Goal: Download file/media

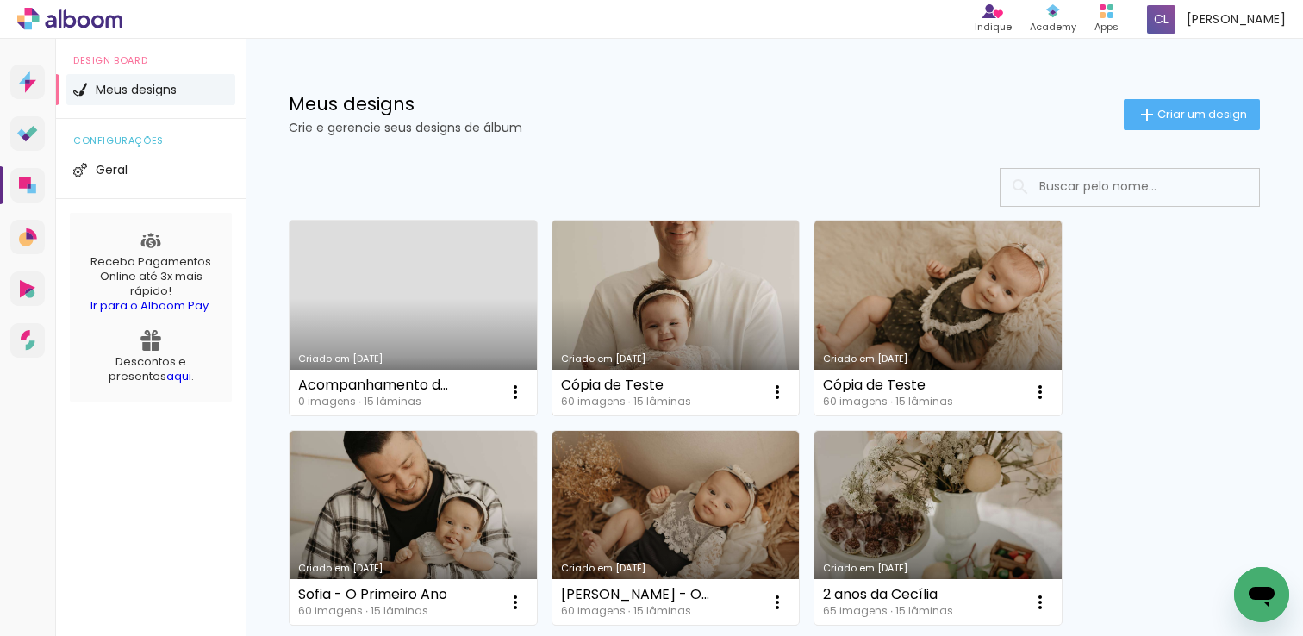
click at [650, 283] on link "Criado em [DATE]" at bounding box center [676, 318] width 247 height 195
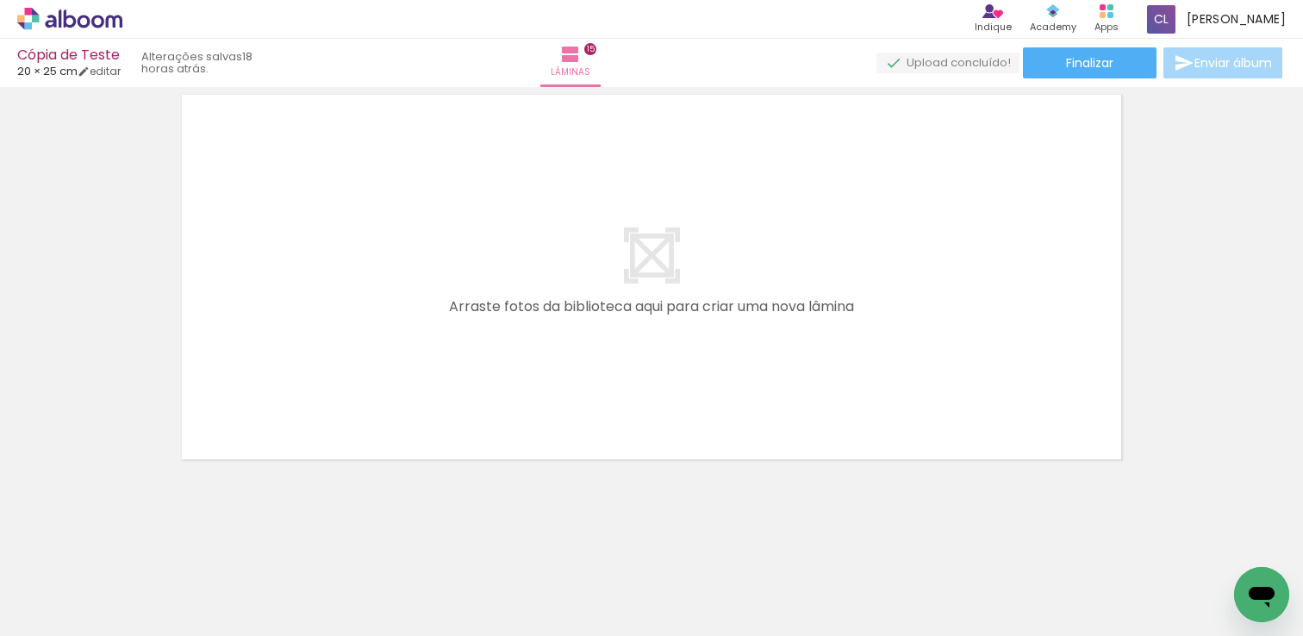
scroll to position [6481, 0]
click at [1107, 69] on span "Finalizar" at bounding box center [1089, 63] width 47 height 12
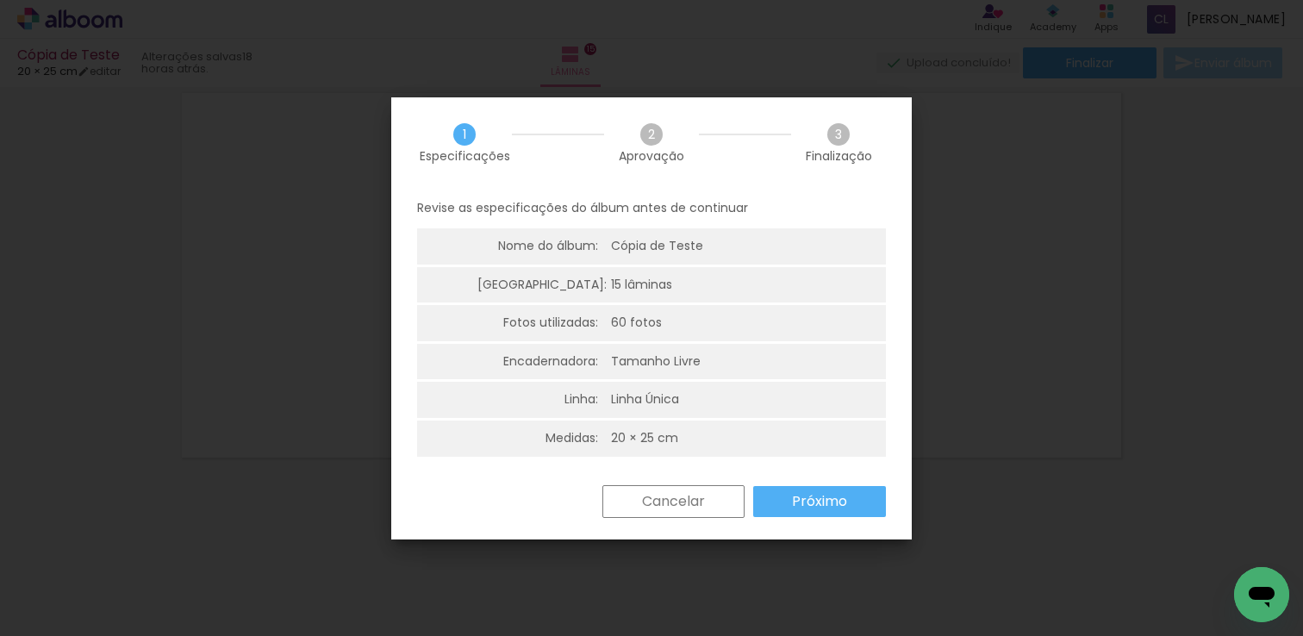
click at [843, 486] on paper-button "Próximo" at bounding box center [819, 501] width 133 height 31
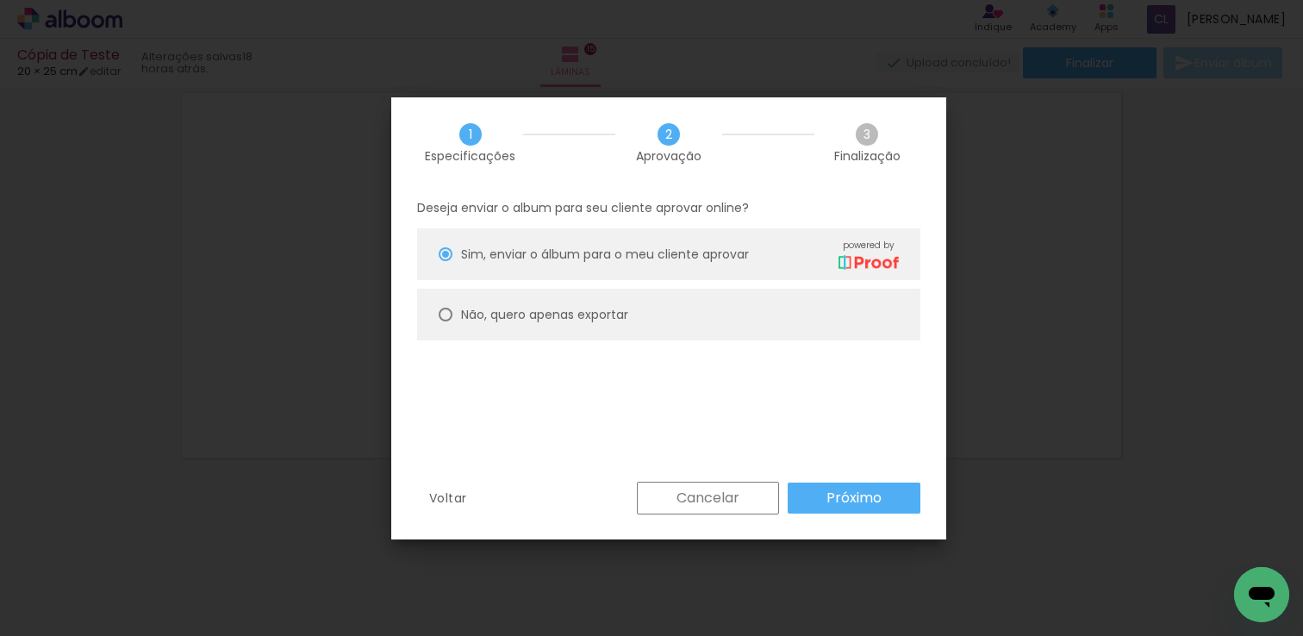
click at [560, 303] on paper-radio-button "Não, quero apenas exportar" at bounding box center [668, 315] width 503 height 52
type paper-radio-button "on"
click at [885, 503] on paper-button "Próximo" at bounding box center [854, 498] width 133 height 31
type input "Alta, 300 DPI"
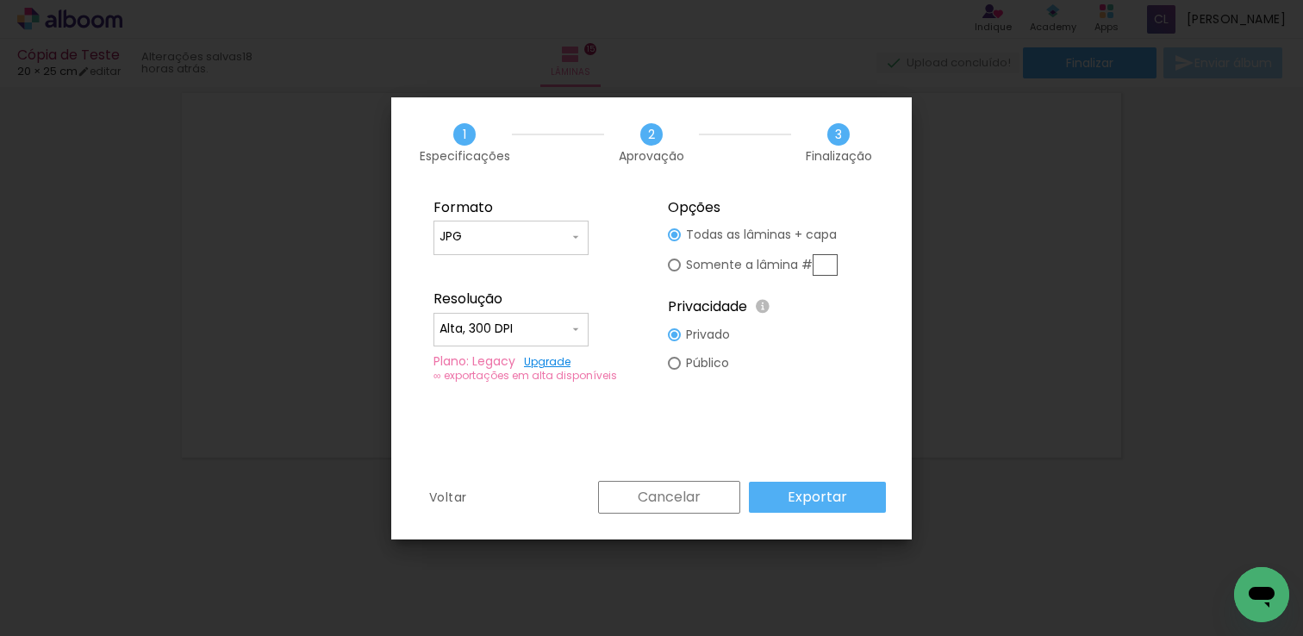
click at [0, 0] on slot "Exportar" at bounding box center [0, 0] width 0 height 0
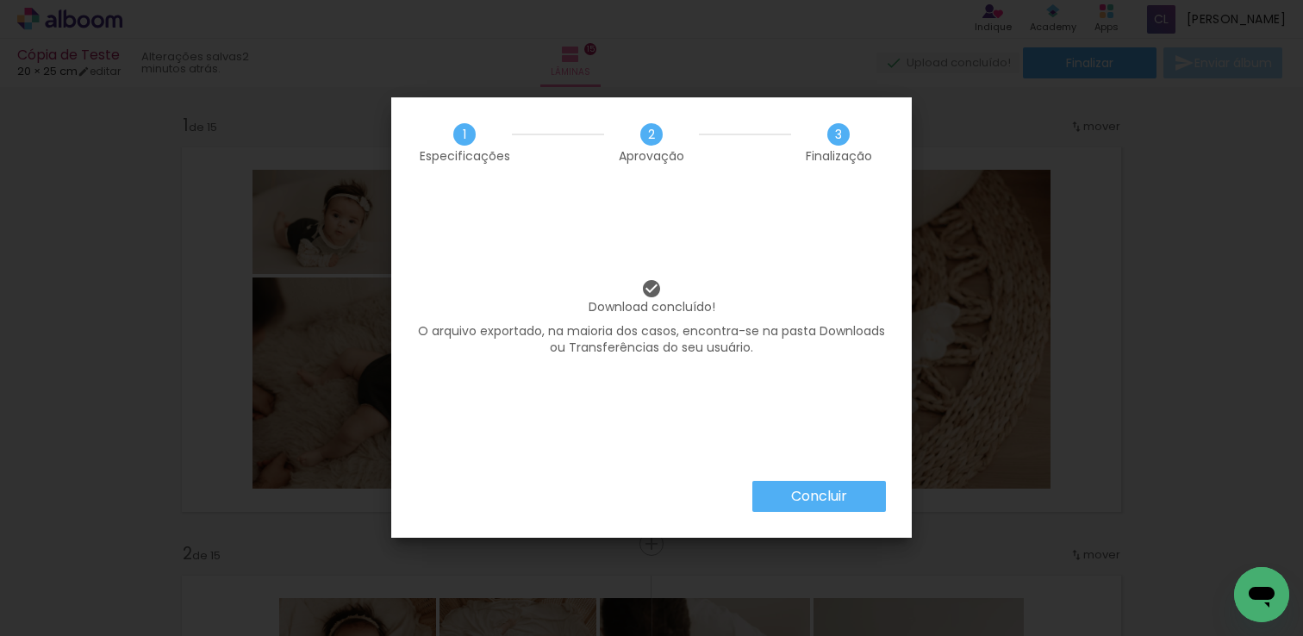
scroll to position [6481, 0]
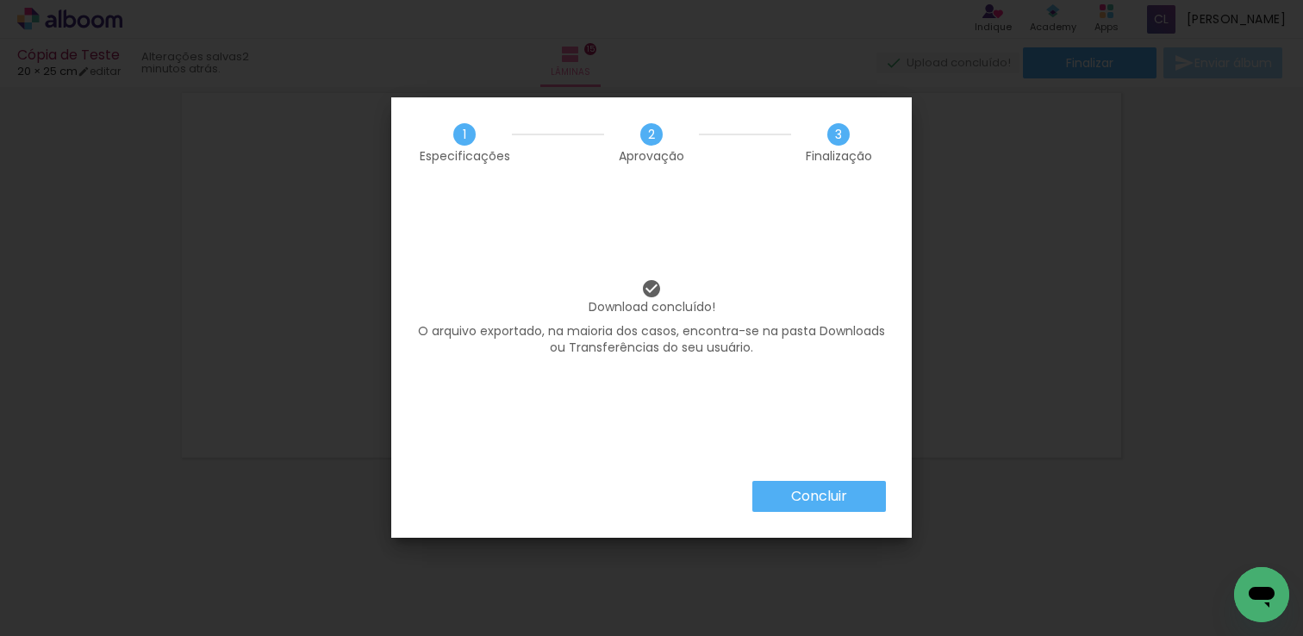
click at [989, 69] on iron-overlay-backdrop at bounding box center [651, 318] width 1303 height 636
click at [0, 0] on slot "Concluir" at bounding box center [0, 0] width 0 height 0
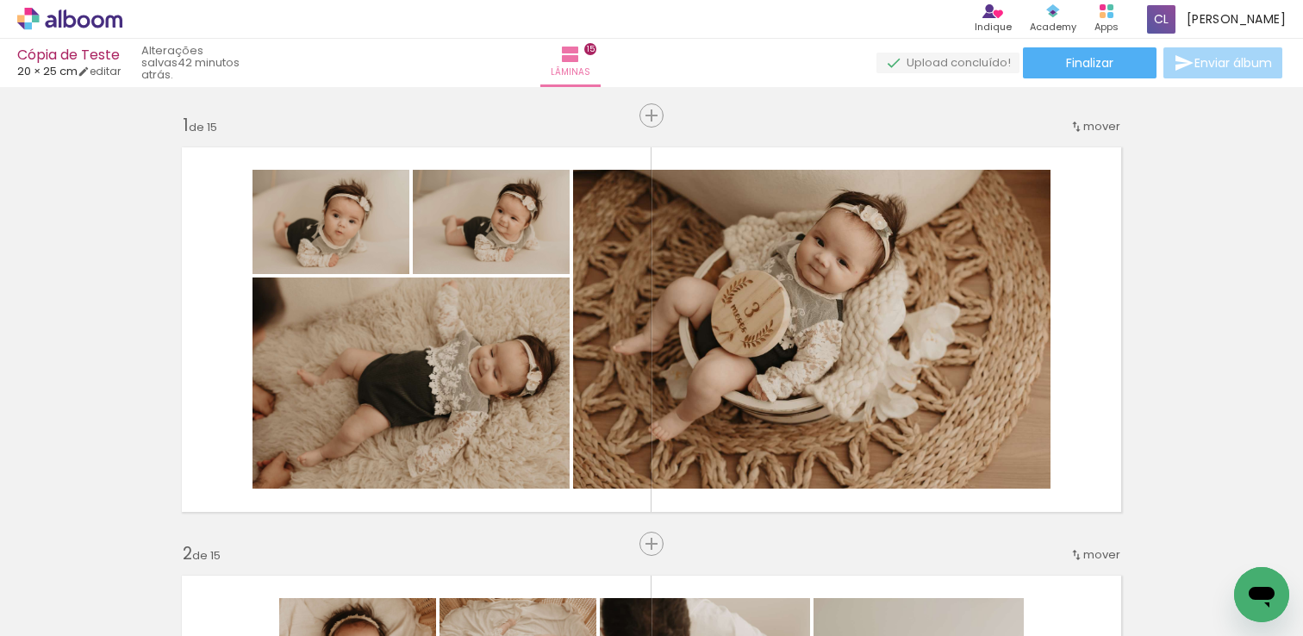
scroll to position [6481, 0]
